Goal: Task Accomplishment & Management: Use online tool/utility

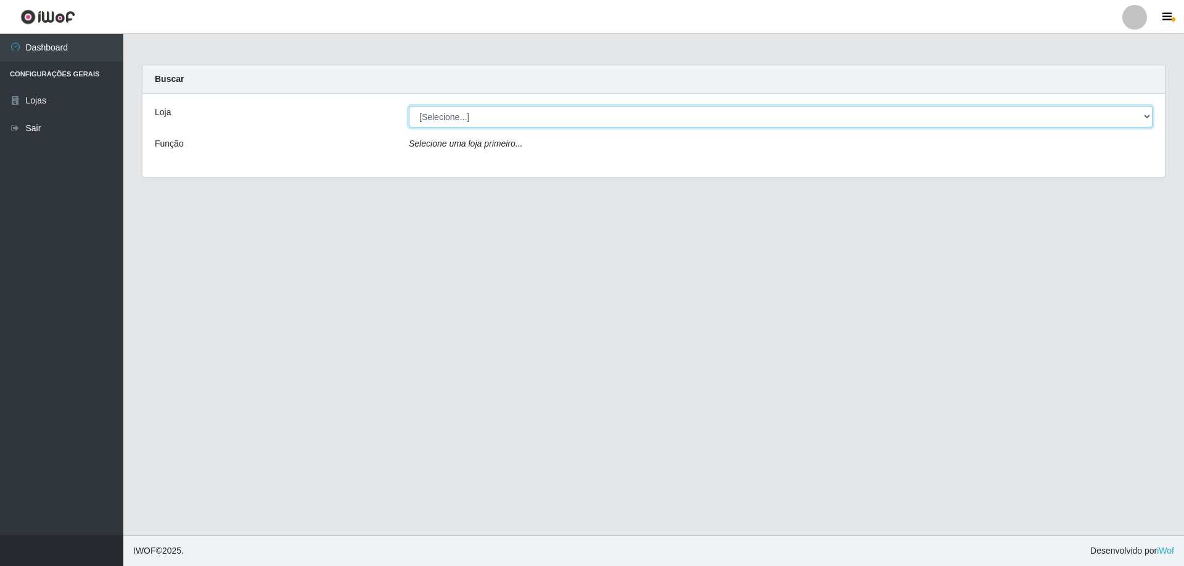
drag, startPoint x: 0, startPoint y: 0, endPoint x: 465, endPoint y: 118, distance: 479.6
click at [465, 118] on select "[Selecione...] Atacado Vem - [STREET_ADDRESS]" at bounding box center [780, 117] width 743 height 22
select select "461"
click at [409, 106] on select "[Selecione...] Atacado Vem - [STREET_ADDRESS]" at bounding box center [780, 117] width 743 height 22
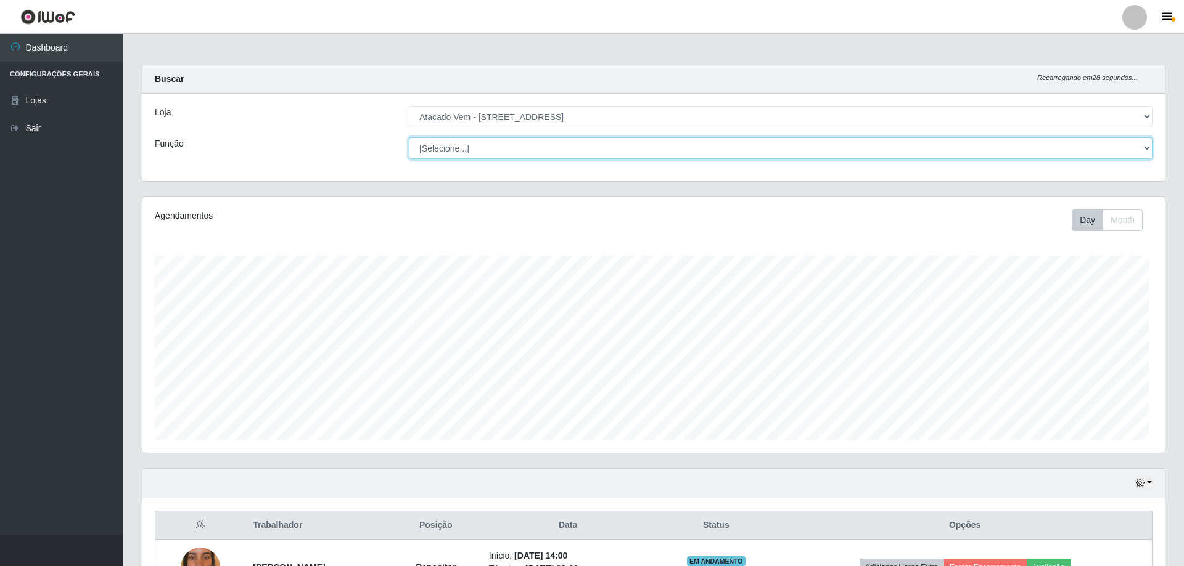
click at [497, 146] on select "[Selecione...] Carregador e Descarregador de Caminhão Carregador e Descarregado…" at bounding box center [780, 148] width 743 height 22
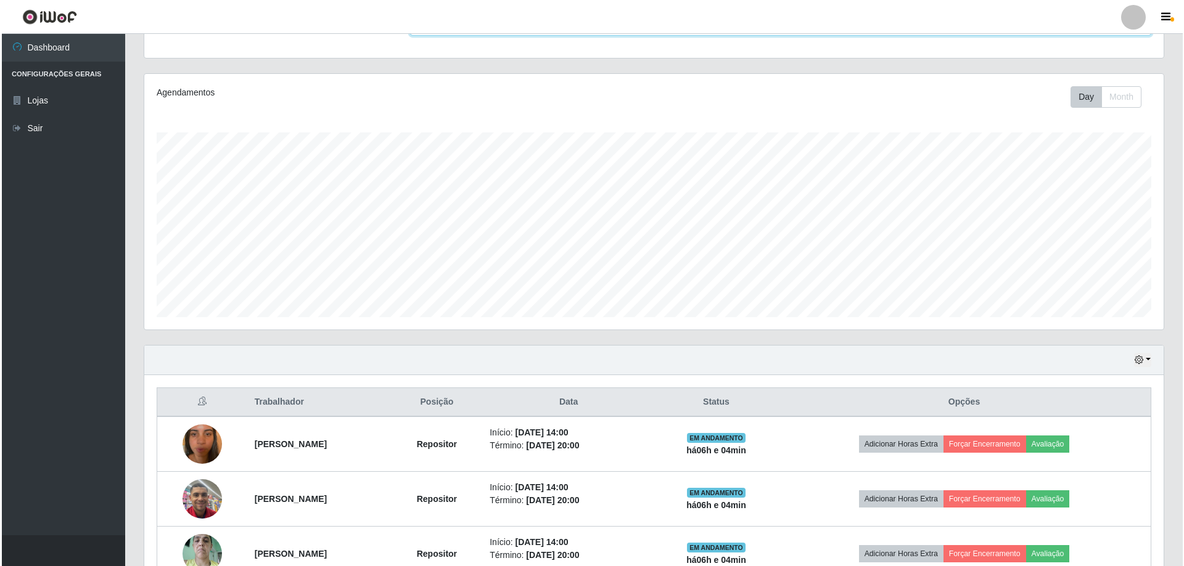
scroll to position [307, 0]
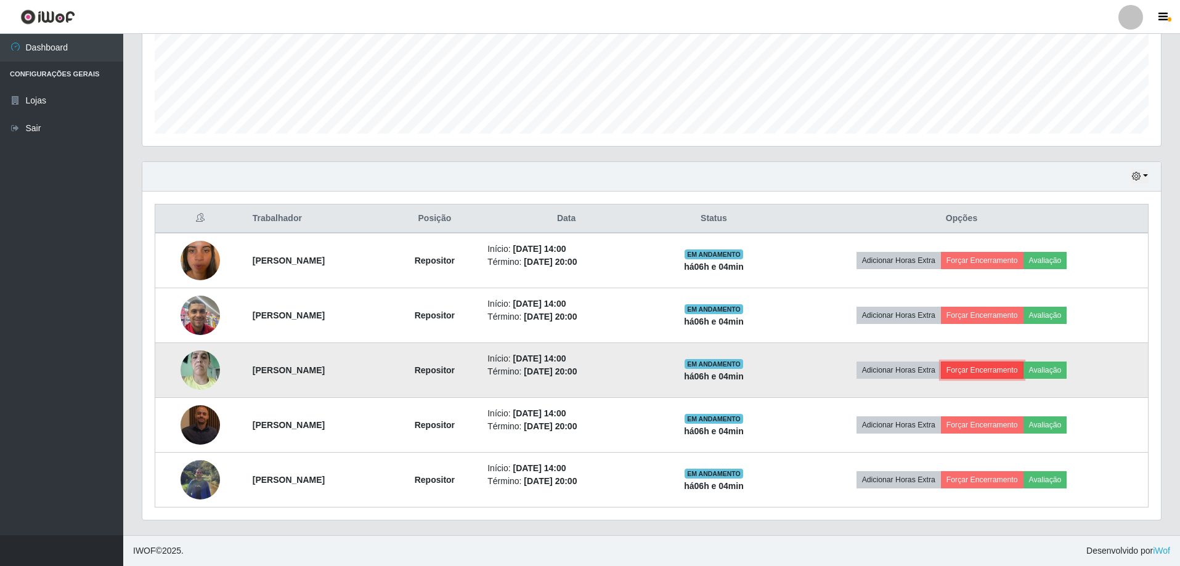
click at [995, 372] on button "Forçar Encerramento" at bounding box center [982, 370] width 83 height 17
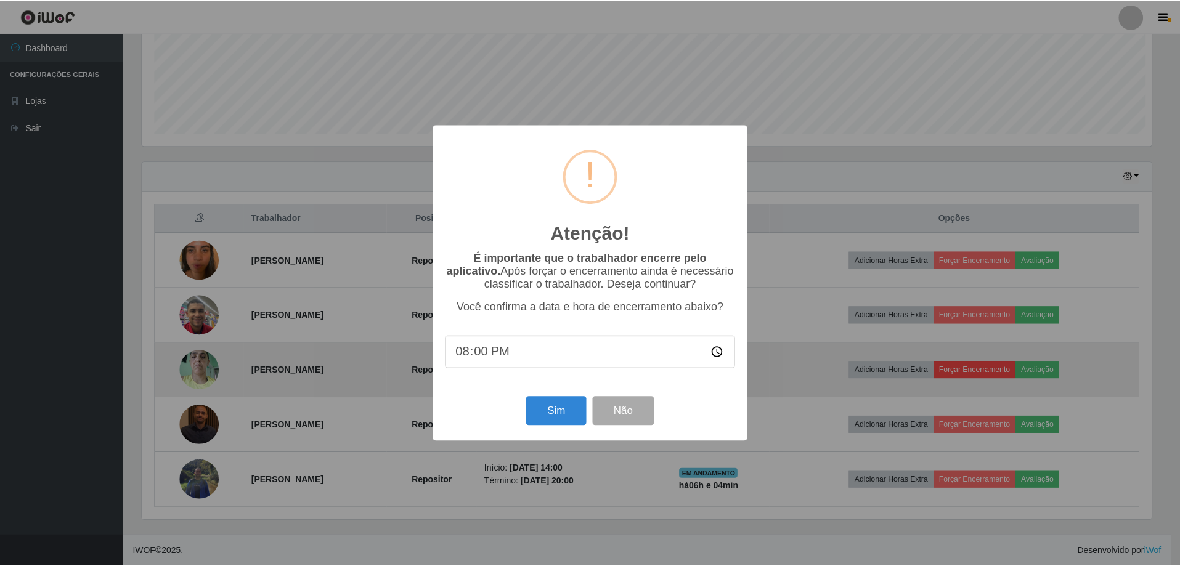
scroll to position [256, 1013]
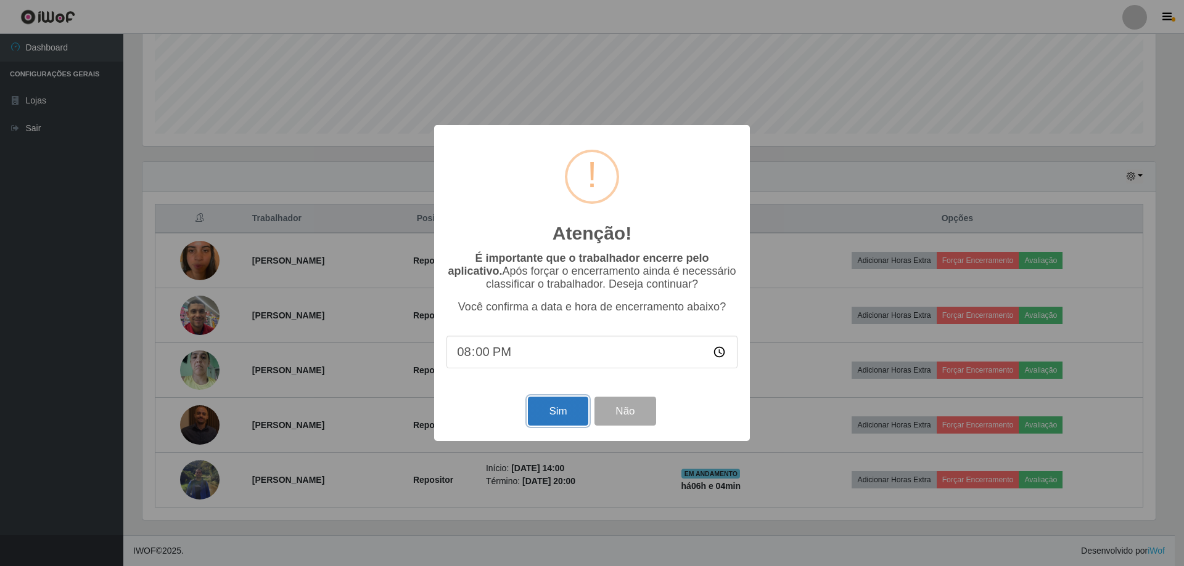
click at [540, 414] on button "Sim" at bounding box center [558, 411] width 60 height 29
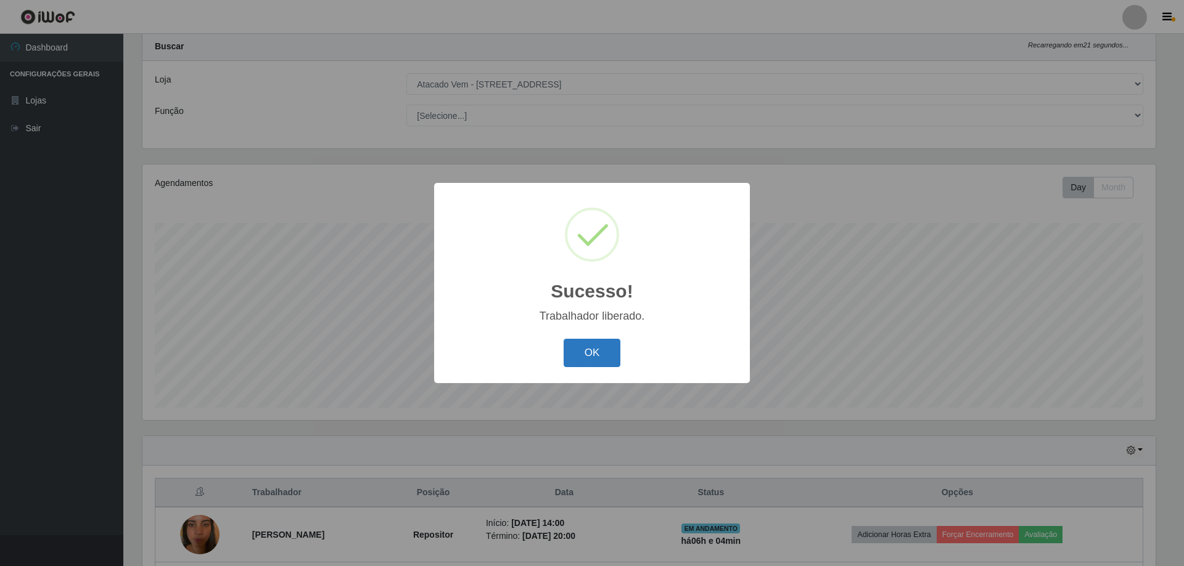
click at [591, 358] on button "OK" at bounding box center [591, 353] width 57 height 29
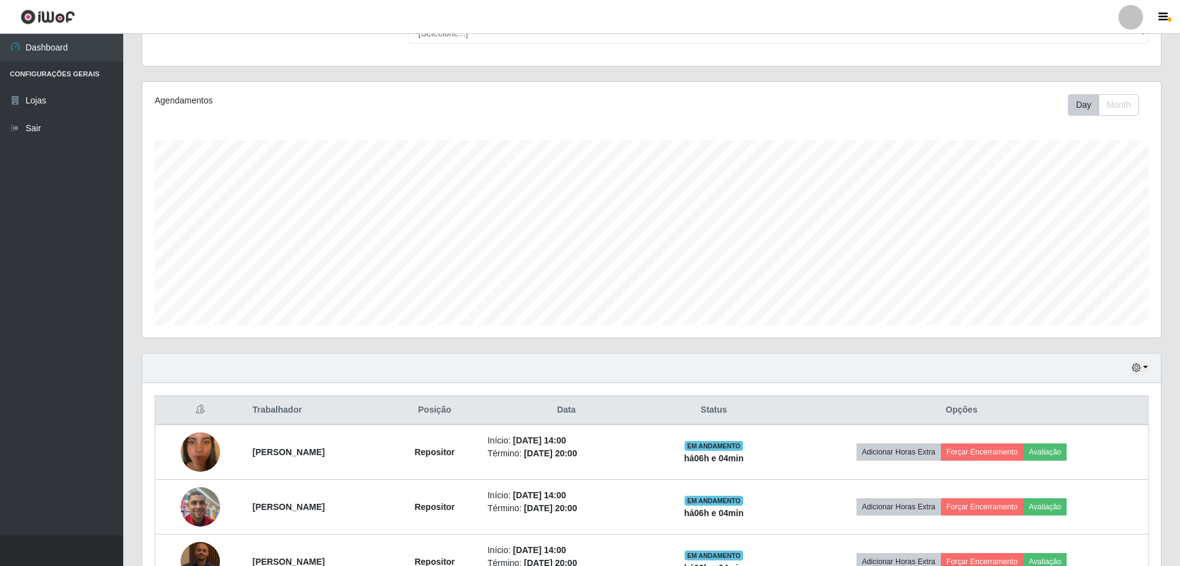
scroll to position [252, 0]
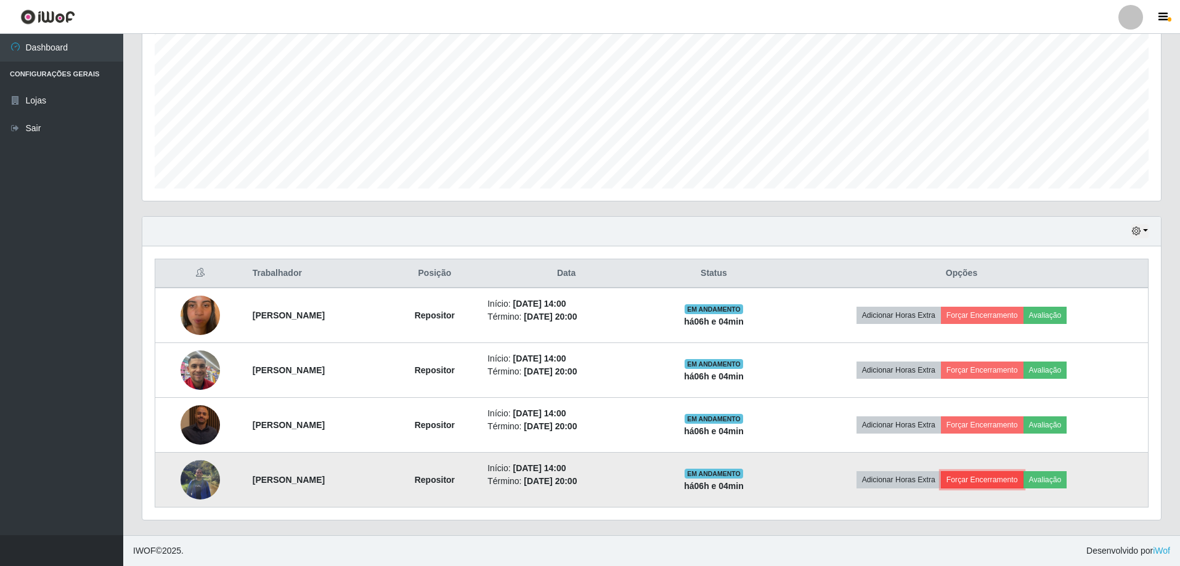
click at [987, 476] on button "Forçar Encerramento" at bounding box center [982, 480] width 83 height 17
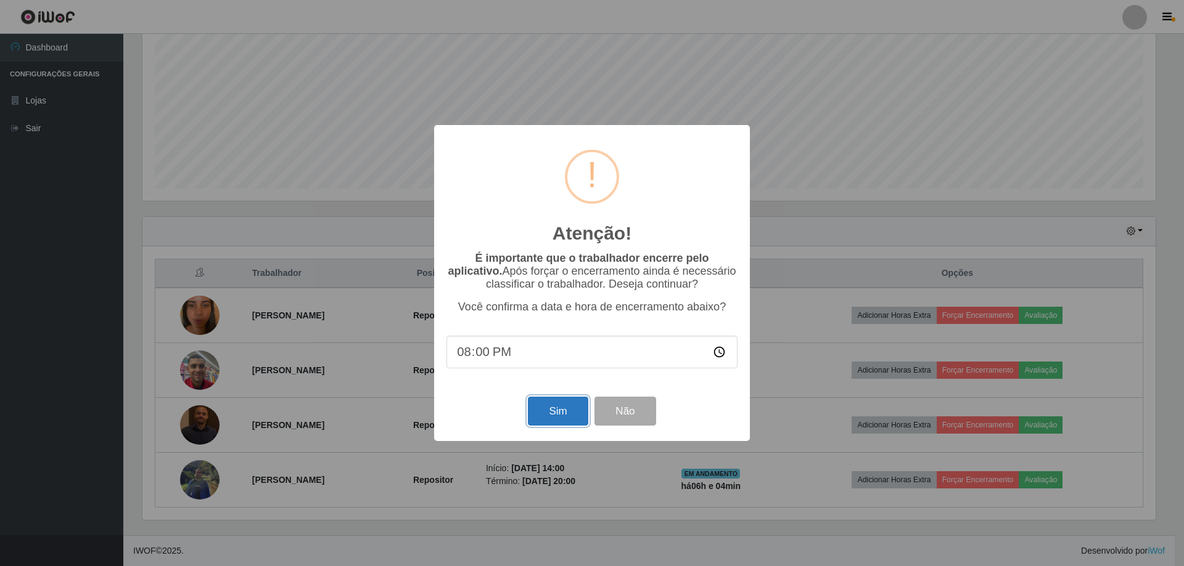
click at [536, 407] on button "Sim" at bounding box center [558, 411] width 60 height 29
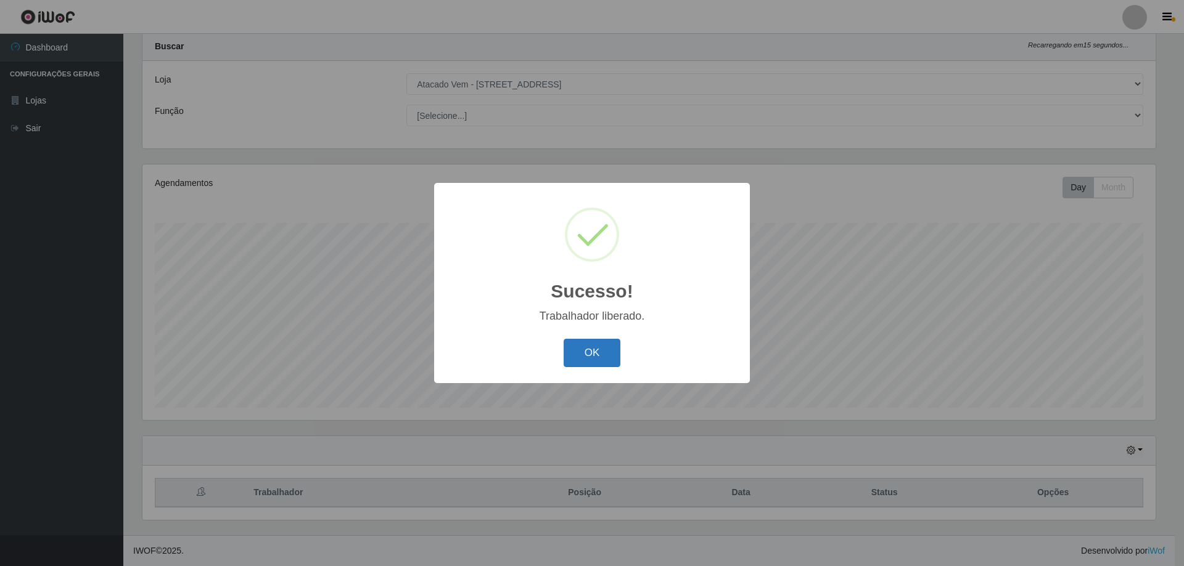
drag, startPoint x: 600, startPoint y: 375, endPoint x: 601, endPoint y: 361, distance: 14.2
click at [599, 367] on div "Sucesso! × Trabalhador liberado. OK Cancel" at bounding box center [592, 283] width 316 height 200
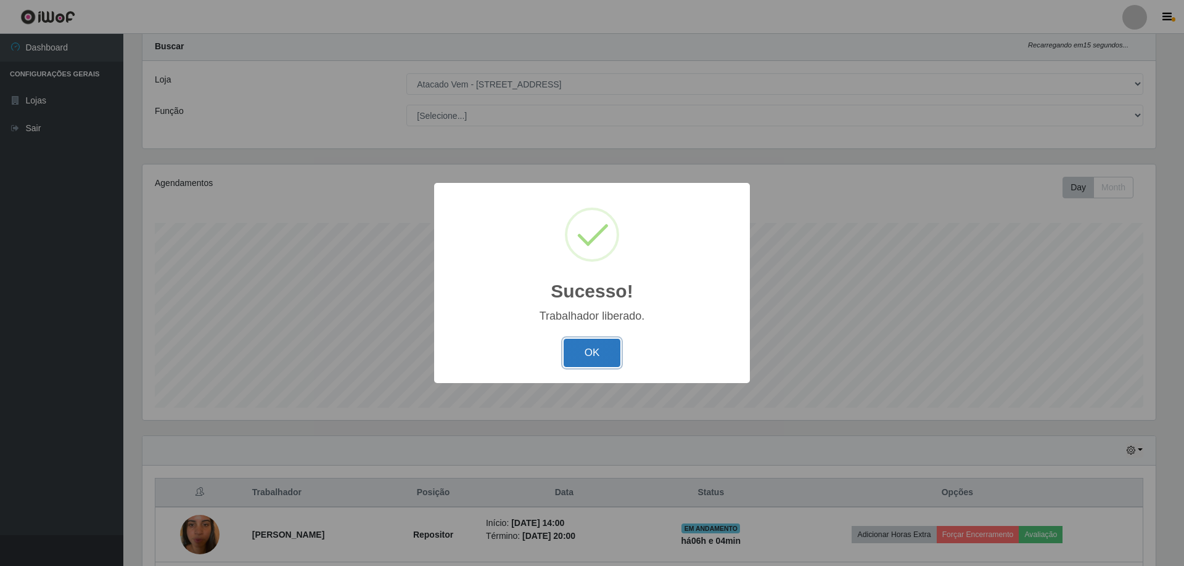
click at [602, 359] on button "OK" at bounding box center [591, 353] width 57 height 29
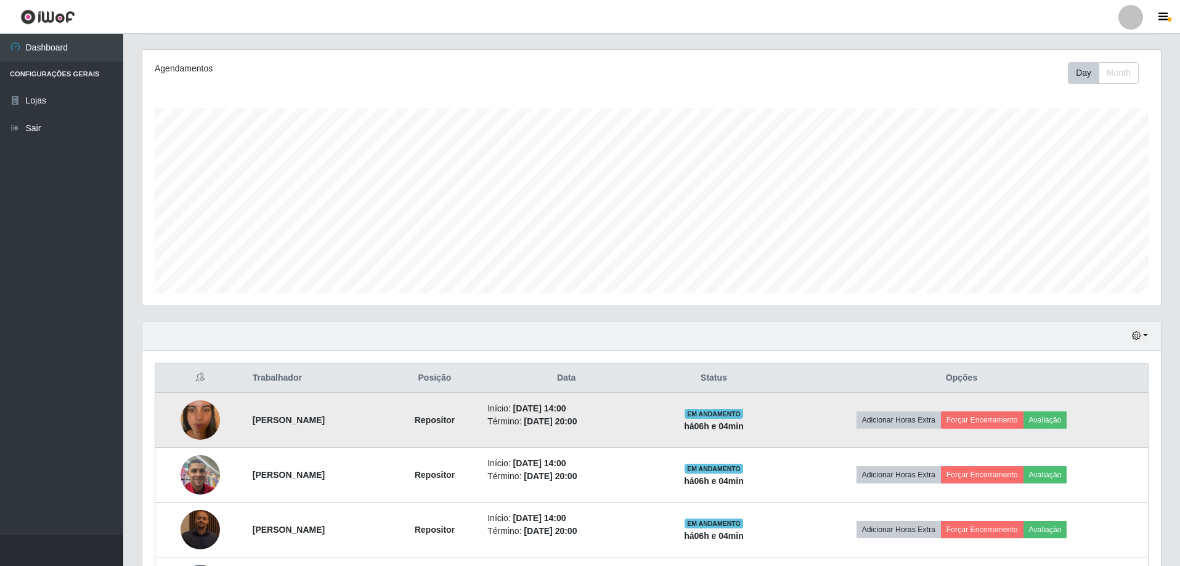
scroll to position [252, 0]
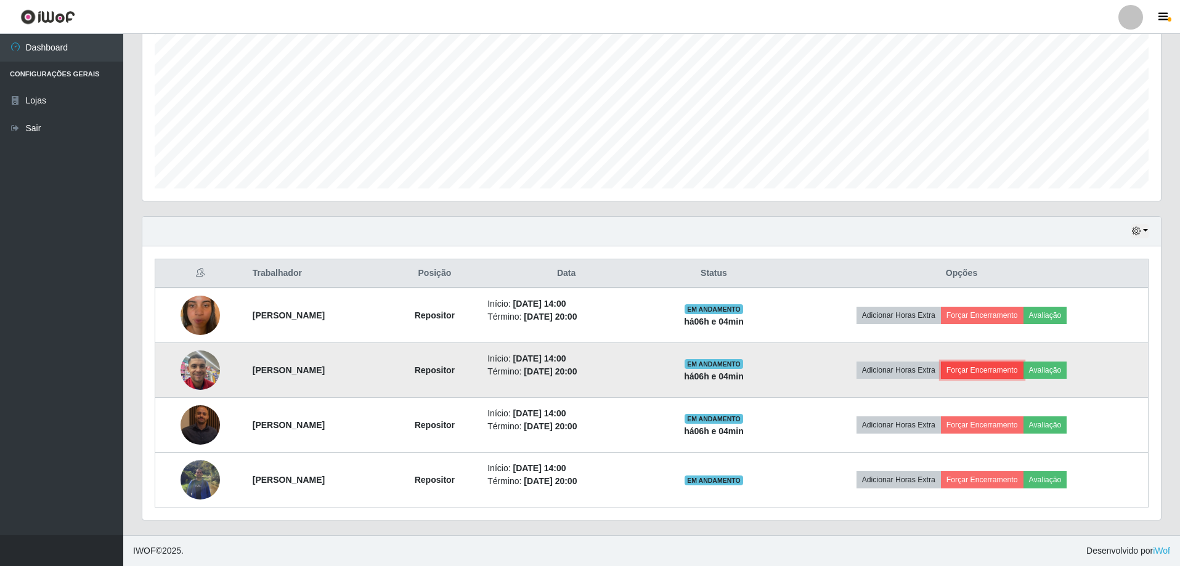
click at [997, 367] on button "Forçar Encerramento" at bounding box center [982, 370] width 83 height 17
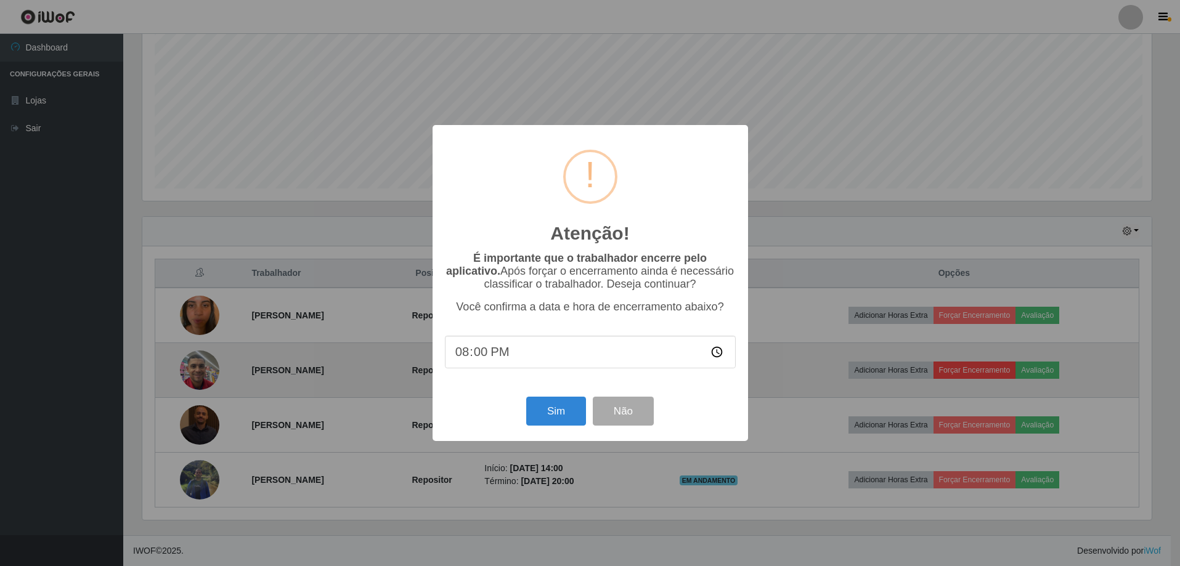
scroll to position [256, 1013]
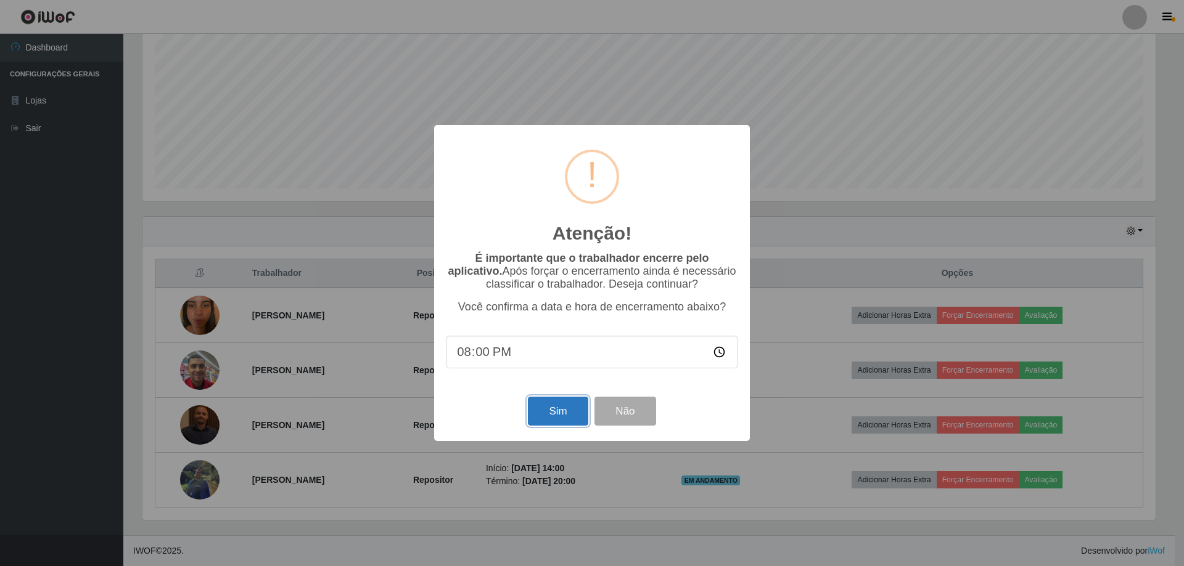
click at [550, 419] on button "Sim" at bounding box center [558, 411] width 60 height 29
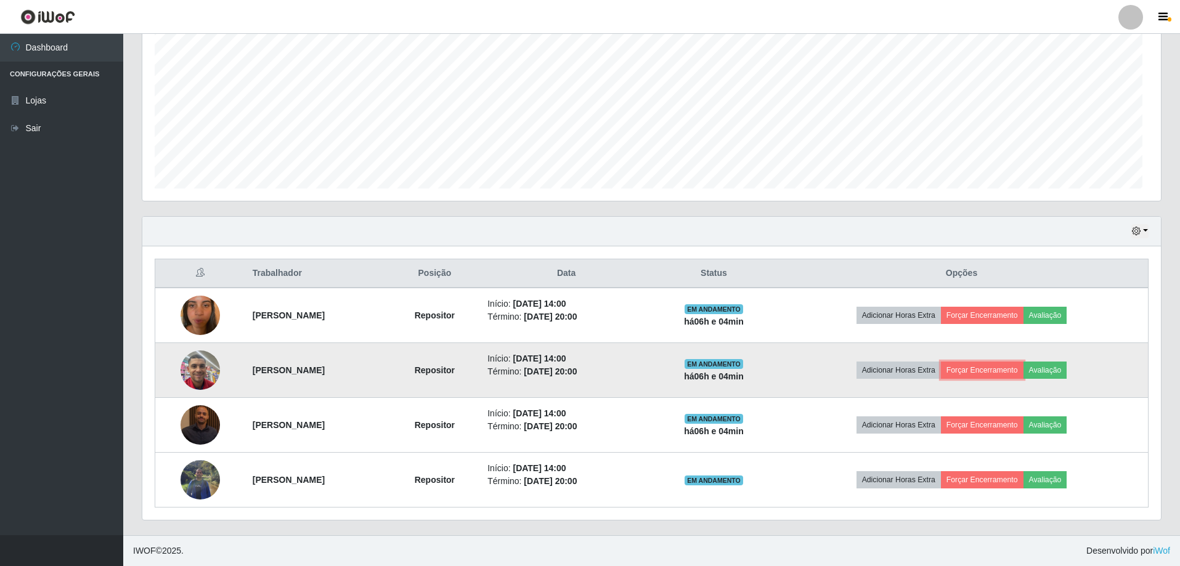
scroll to position [256, 1019]
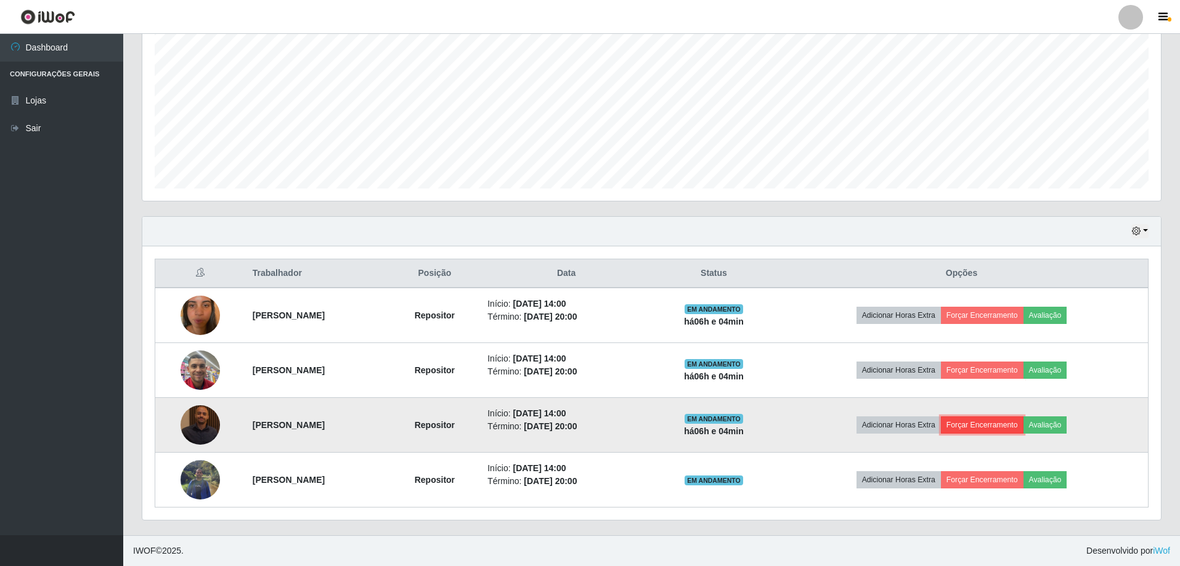
click at [985, 428] on button "Forçar Encerramento" at bounding box center [982, 425] width 83 height 17
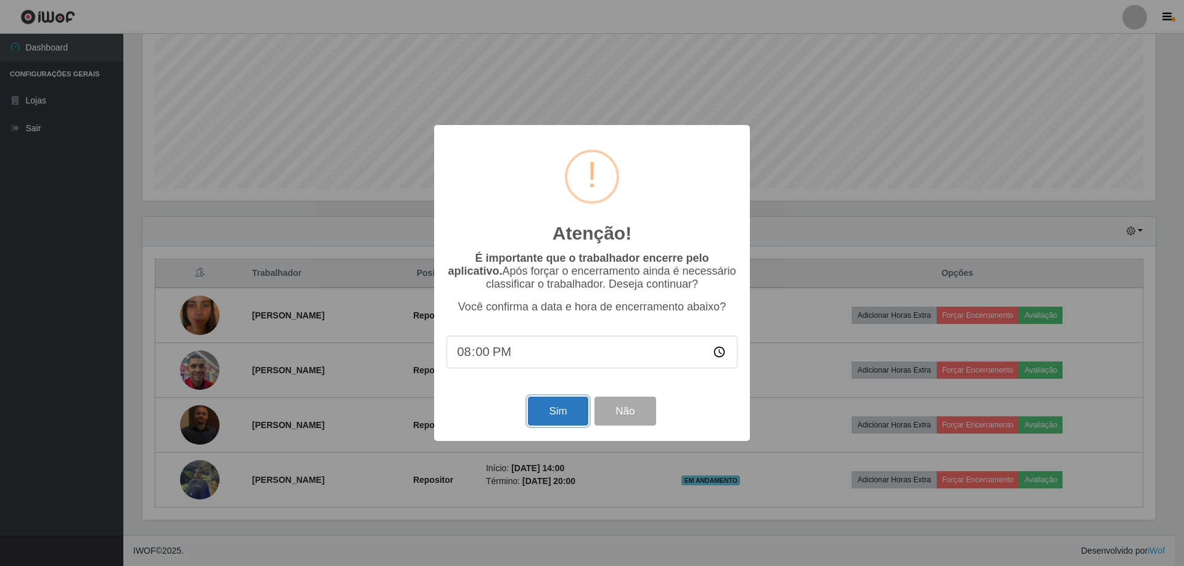
click at [578, 419] on button "Sim" at bounding box center [558, 411] width 60 height 29
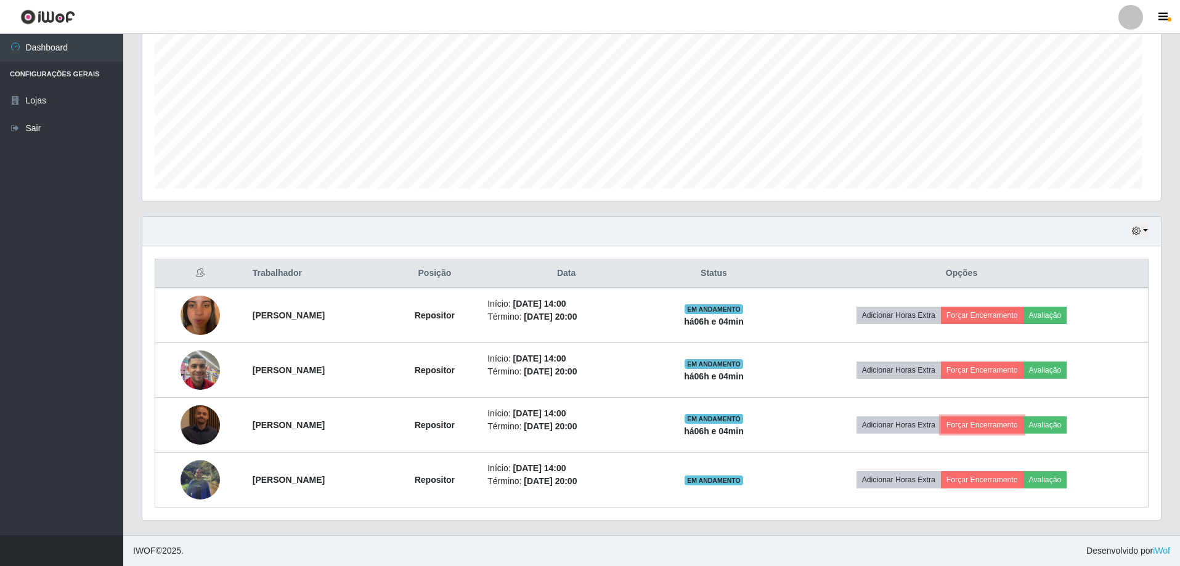
scroll to position [0, 0]
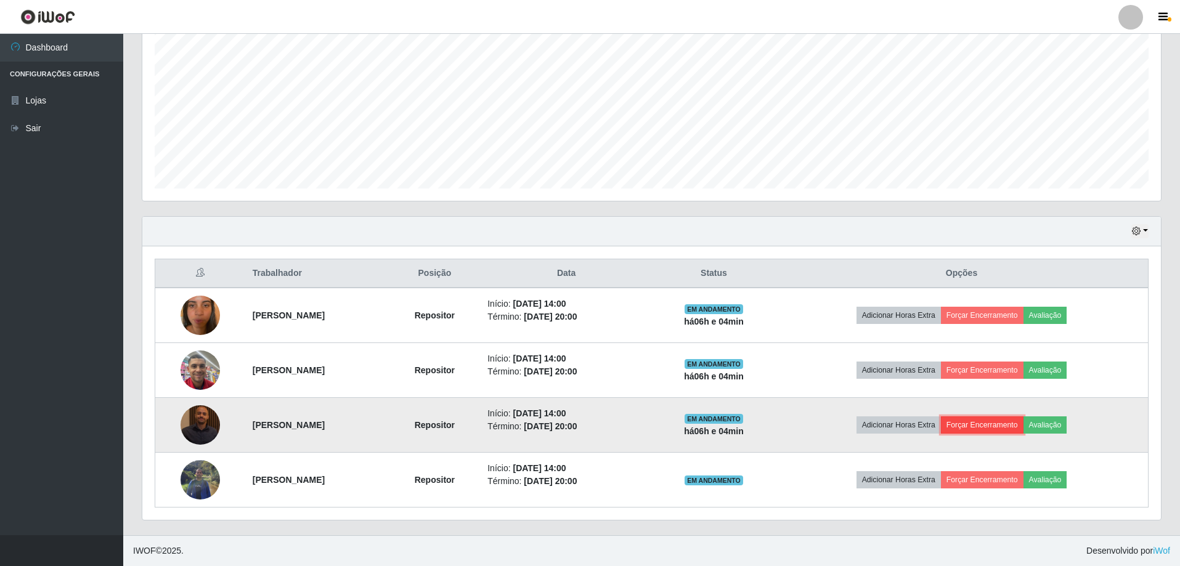
click at [983, 426] on button "Forçar Encerramento" at bounding box center [982, 425] width 83 height 17
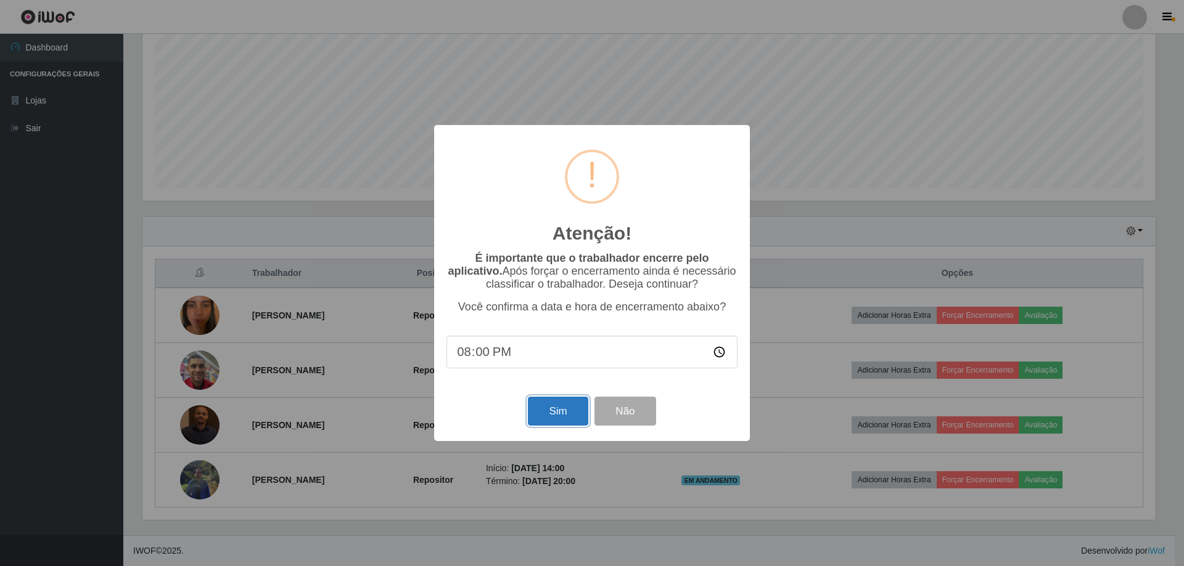
click at [534, 419] on button "Sim" at bounding box center [558, 411] width 60 height 29
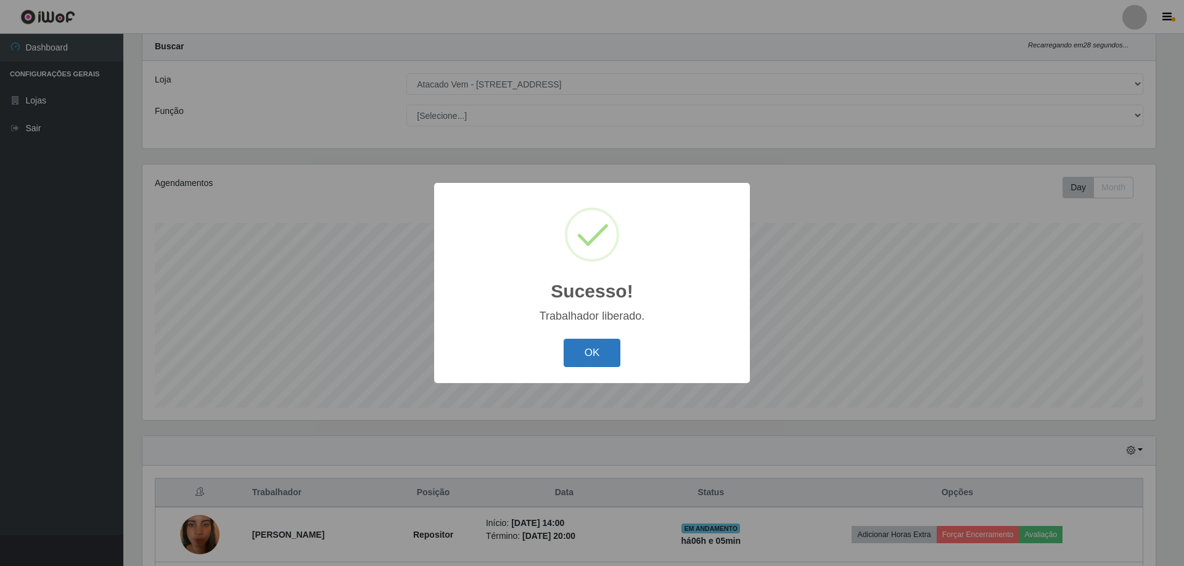
click at [607, 362] on button "OK" at bounding box center [591, 353] width 57 height 29
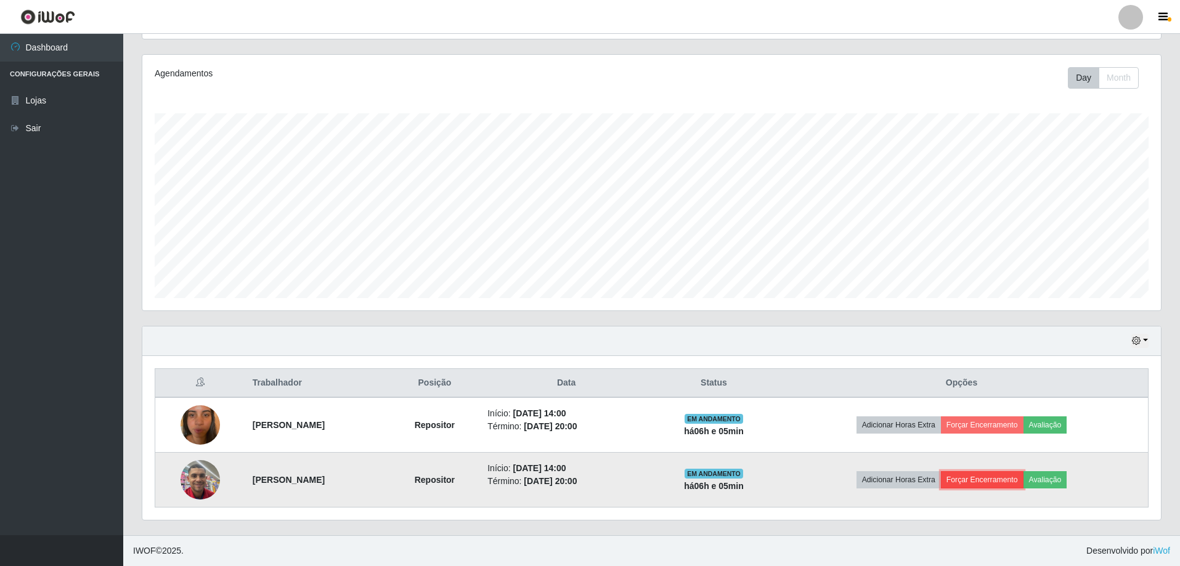
click at [999, 478] on button "Forçar Encerramento" at bounding box center [982, 480] width 83 height 17
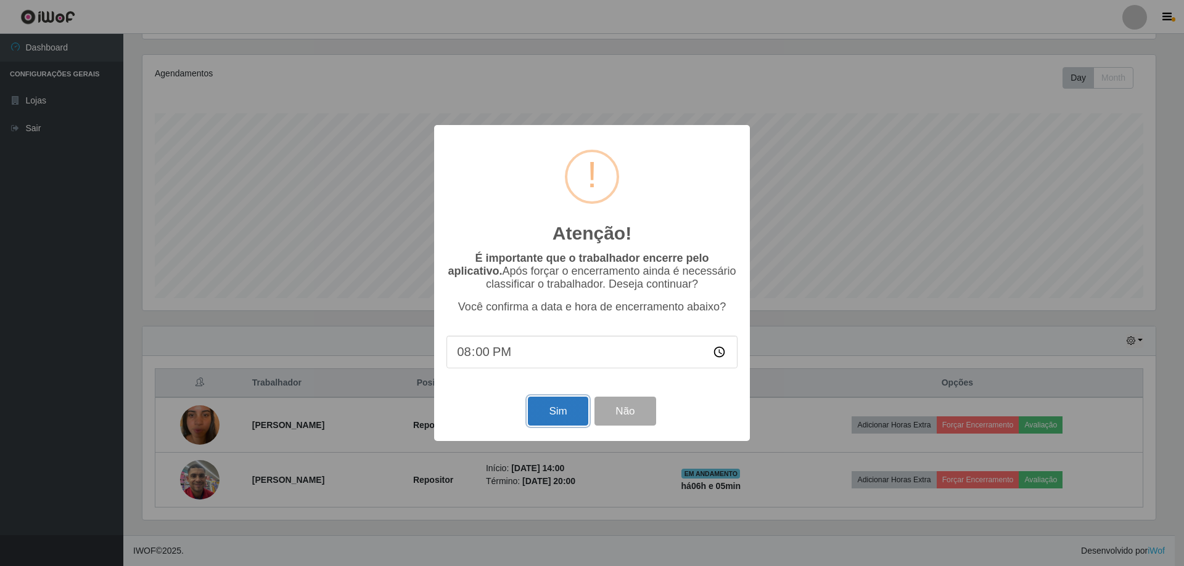
click at [576, 425] on button "Sim" at bounding box center [558, 411] width 60 height 29
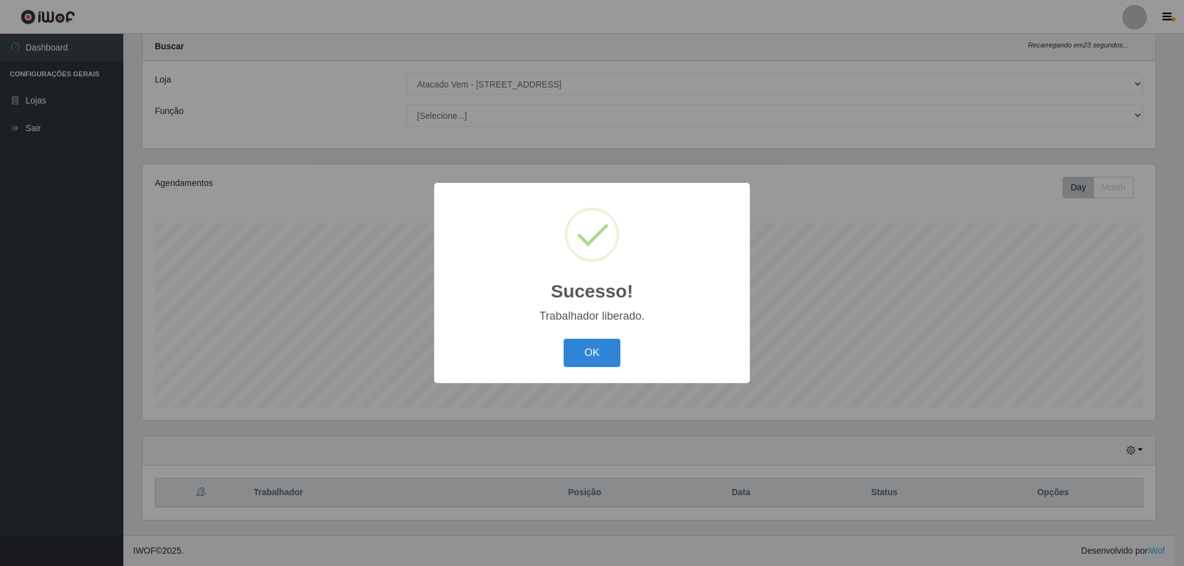
click at [588, 374] on div "Sucesso! × Trabalhador liberado. OK Cancel" at bounding box center [592, 283] width 316 height 200
click at [592, 369] on div "OK Cancel" at bounding box center [591, 352] width 291 height 35
click at [610, 358] on button "OK" at bounding box center [591, 353] width 57 height 29
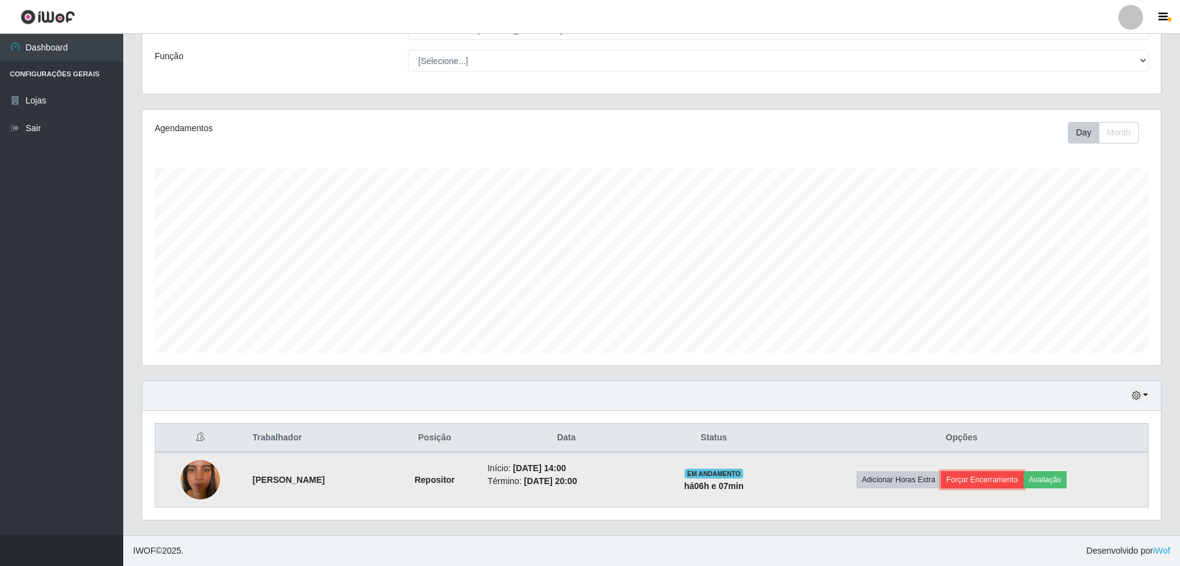
click at [1012, 483] on button "Forçar Encerramento" at bounding box center [982, 480] width 83 height 17
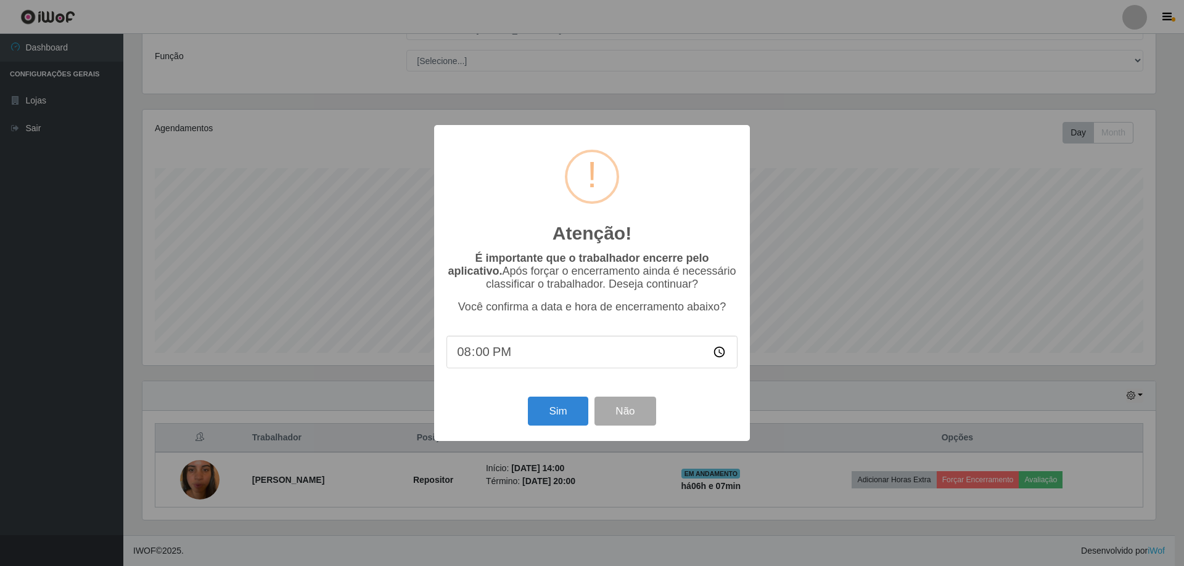
click at [481, 354] on input "20:00" at bounding box center [591, 352] width 291 height 33
type input "20:10"
click at [578, 417] on button "Sim" at bounding box center [558, 411] width 60 height 29
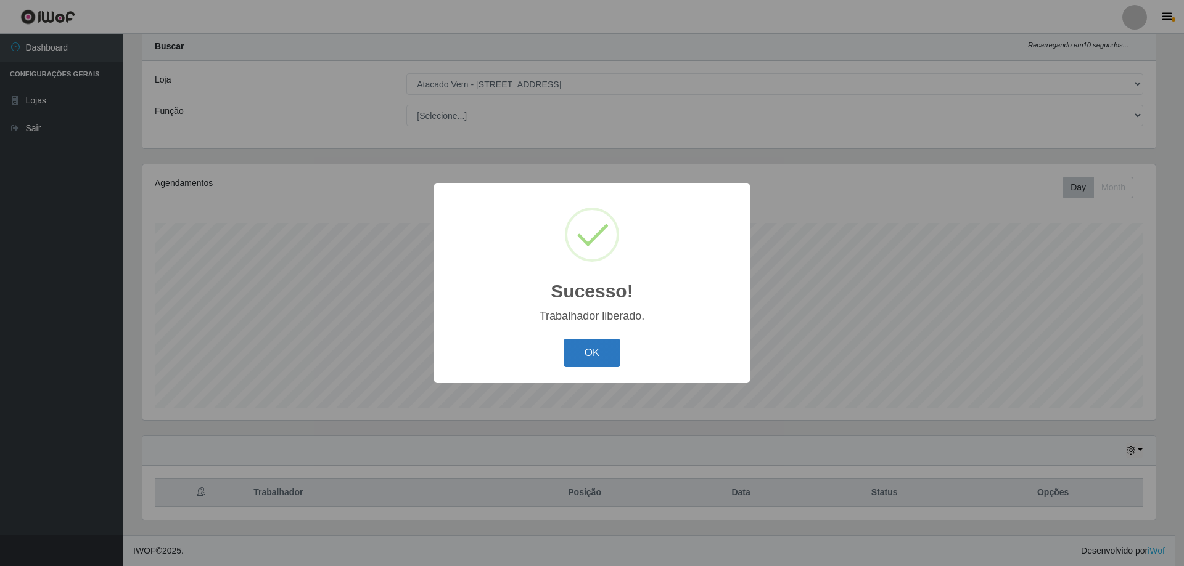
click at [603, 354] on button "OK" at bounding box center [591, 353] width 57 height 29
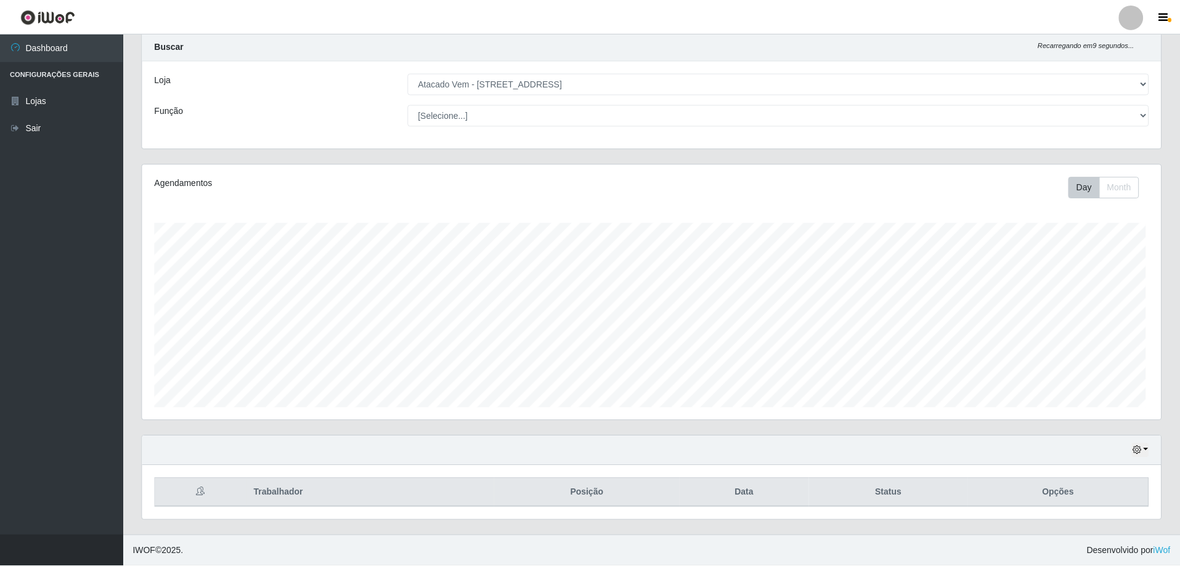
scroll to position [256, 1019]
